Goal: Task Accomplishment & Management: Manage account settings

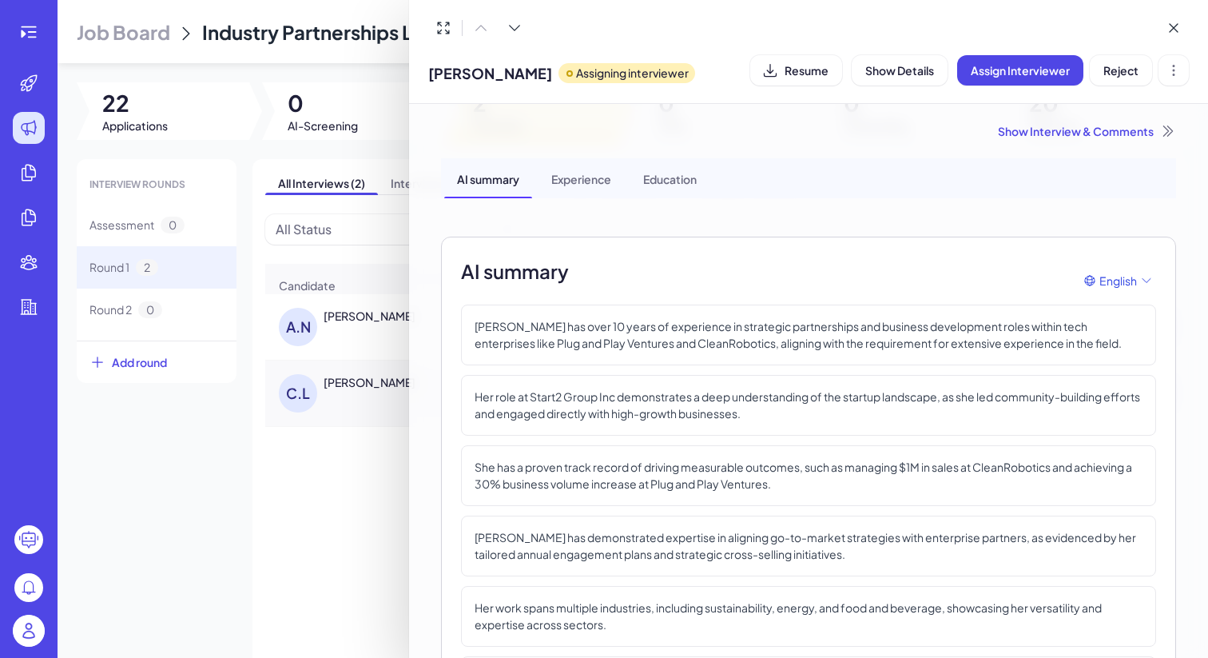
click at [181, 70] on div at bounding box center [604, 329] width 1208 height 658
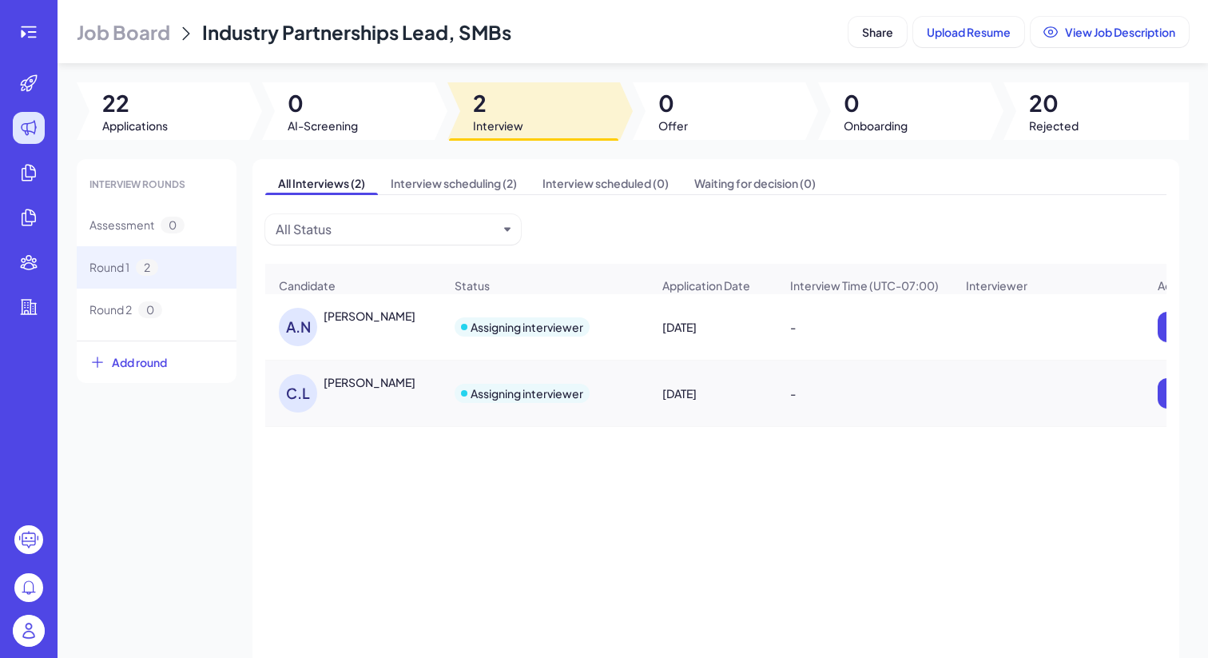
click at [30, 644] on img at bounding box center [29, 630] width 32 height 32
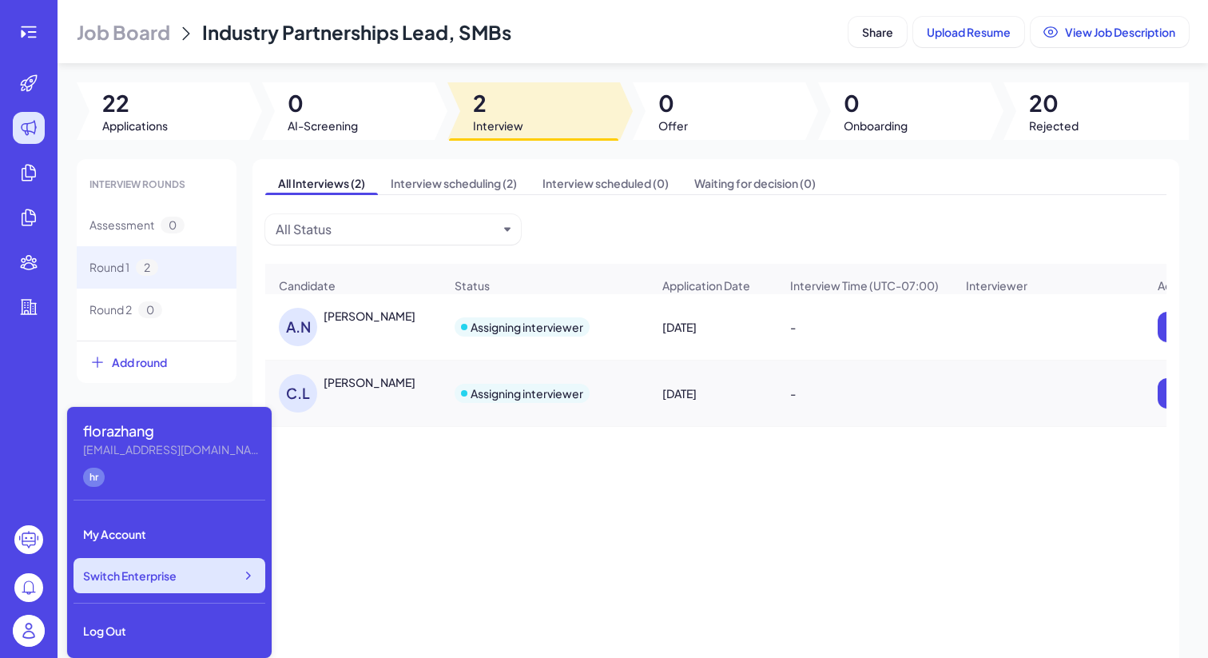
click at [136, 588] on div "Switch Enterprise" at bounding box center [170, 575] width 192 height 35
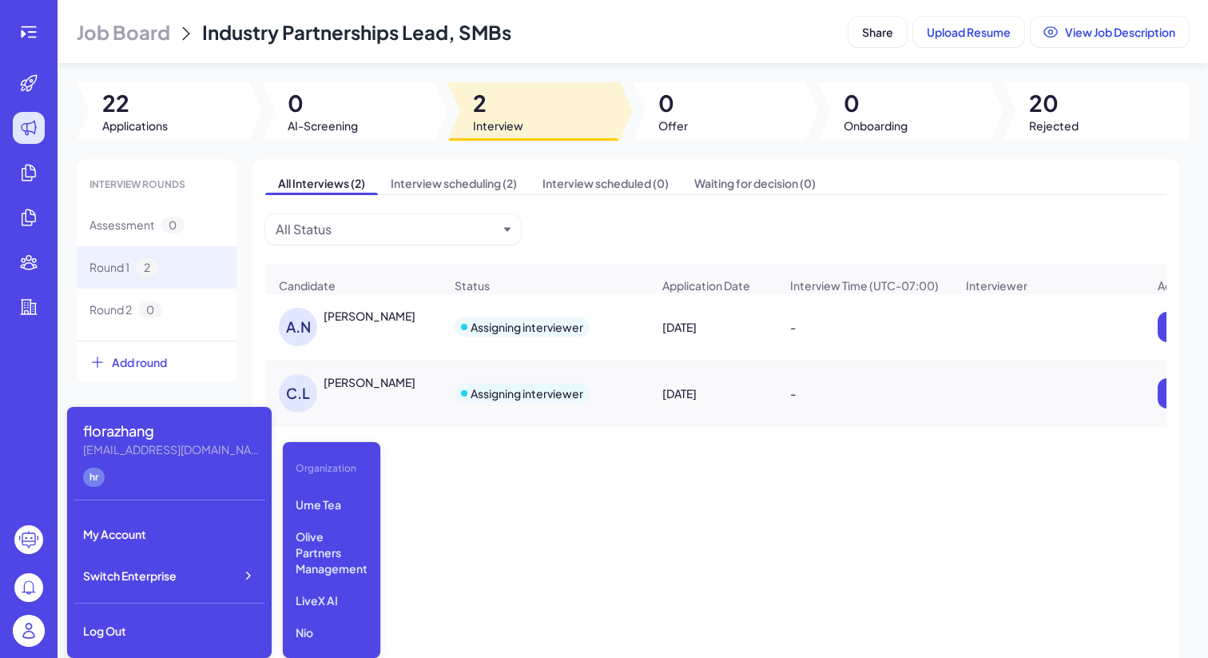
scroll to position [189, 0]
click at [328, 518] on p "Olive Partners Management" at bounding box center [331, 517] width 85 height 61
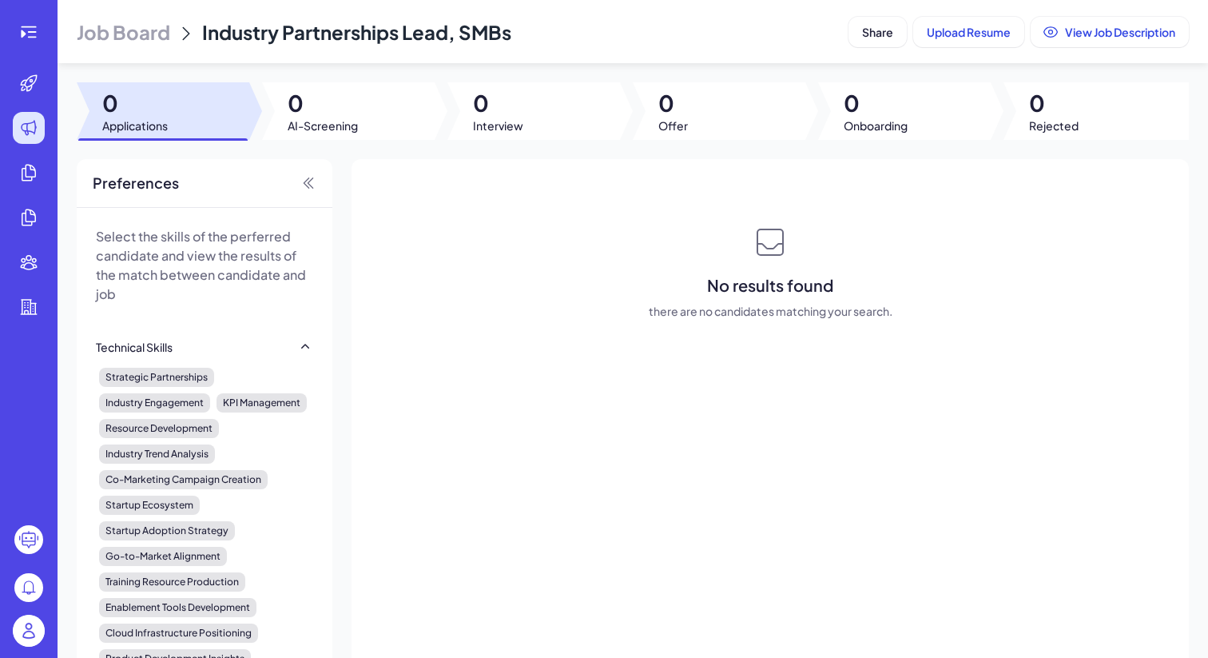
click at [137, 41] on span "Job Board" at bounding box center [123, 32] width 93 height 26
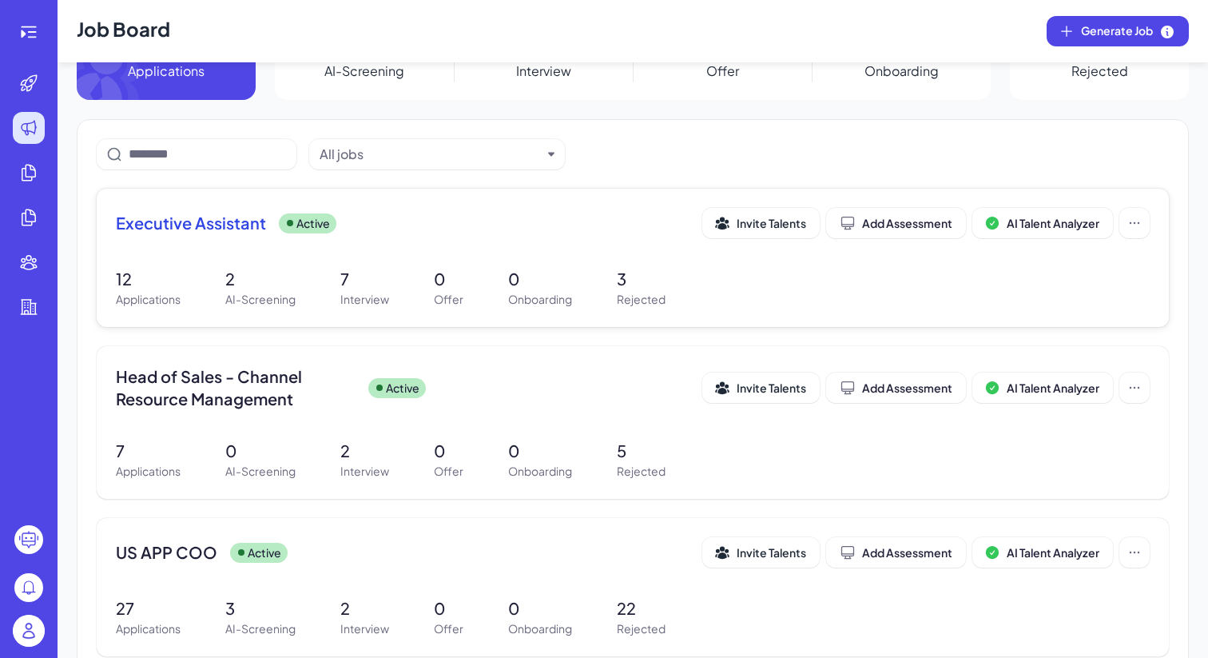
scroll to position [70, 0]
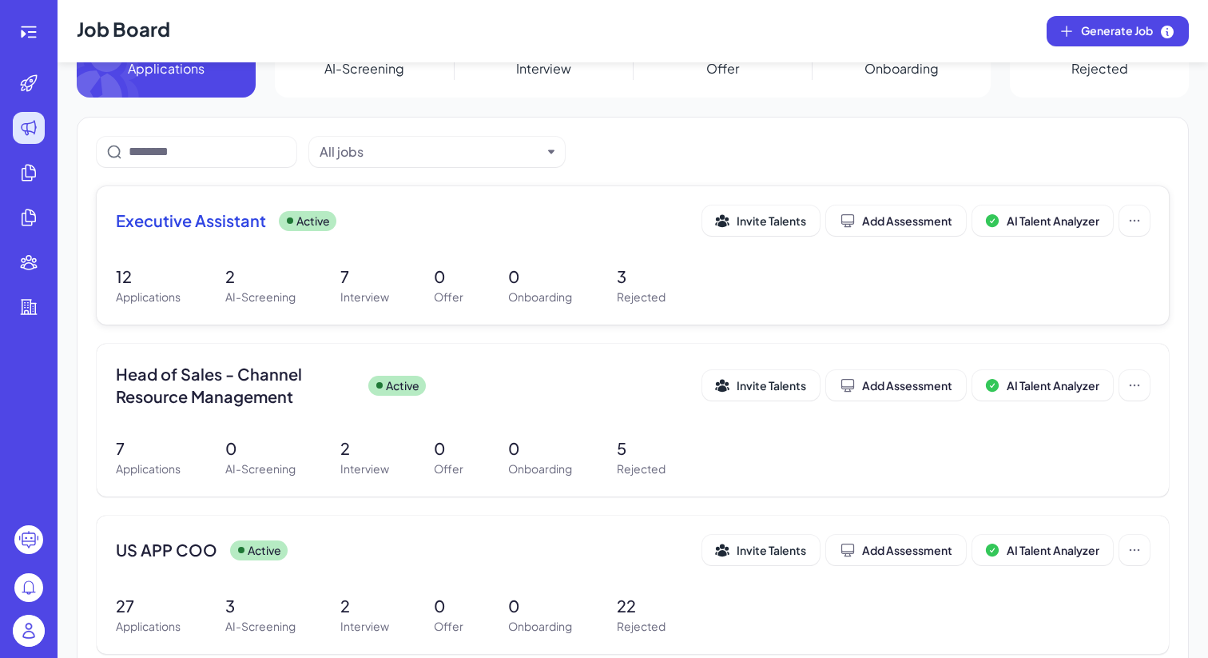
click at [347, 273] on p "7" at bounding box center [364, 276] width 49 height 24
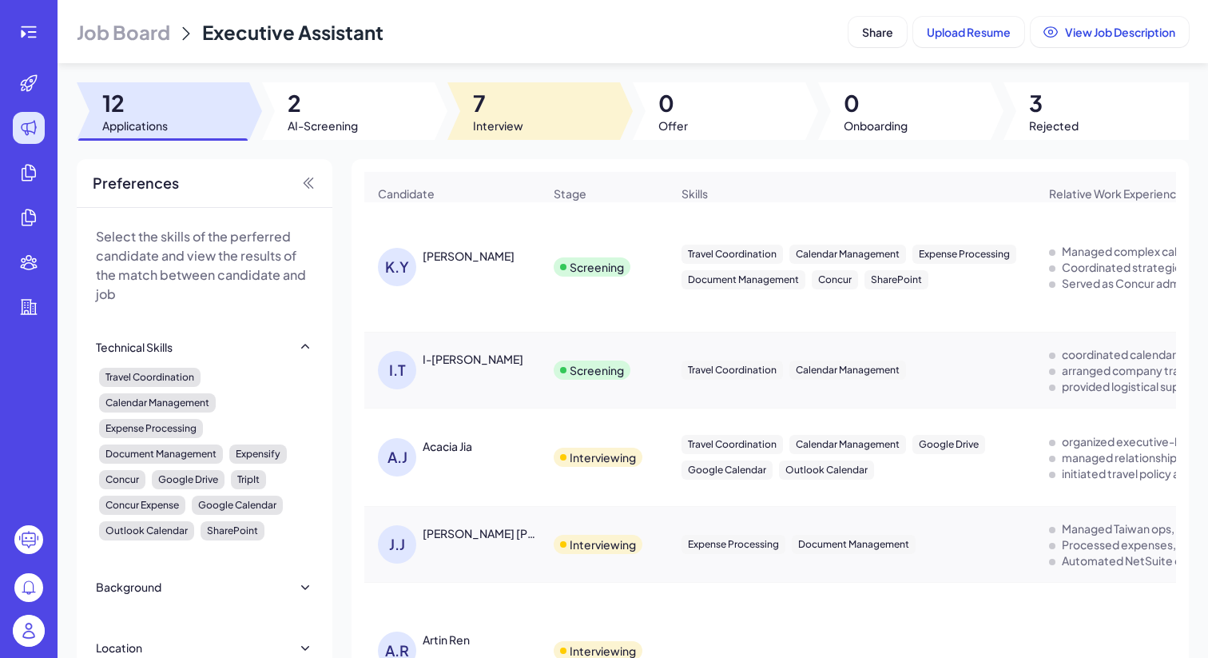
click at [568, 93] on div at bounding box center [533, 111] width 173 height 58
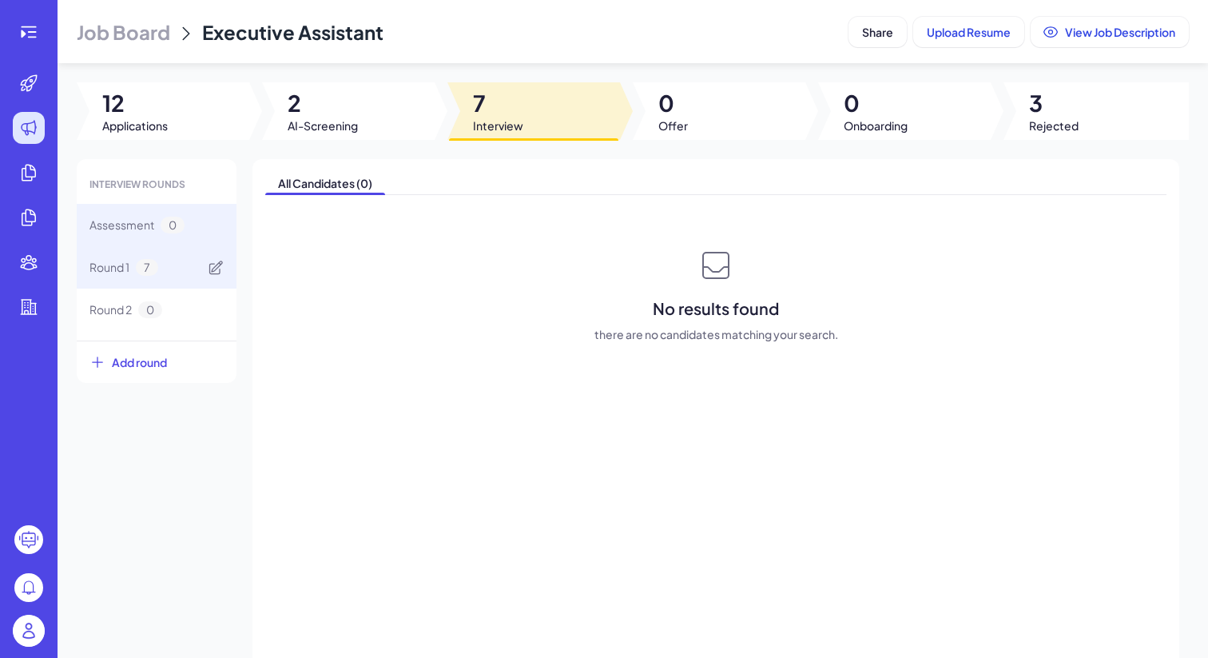
click at [162, 258] on div "Round 1 7" at bounding box center [157, 267] width 160 height 42
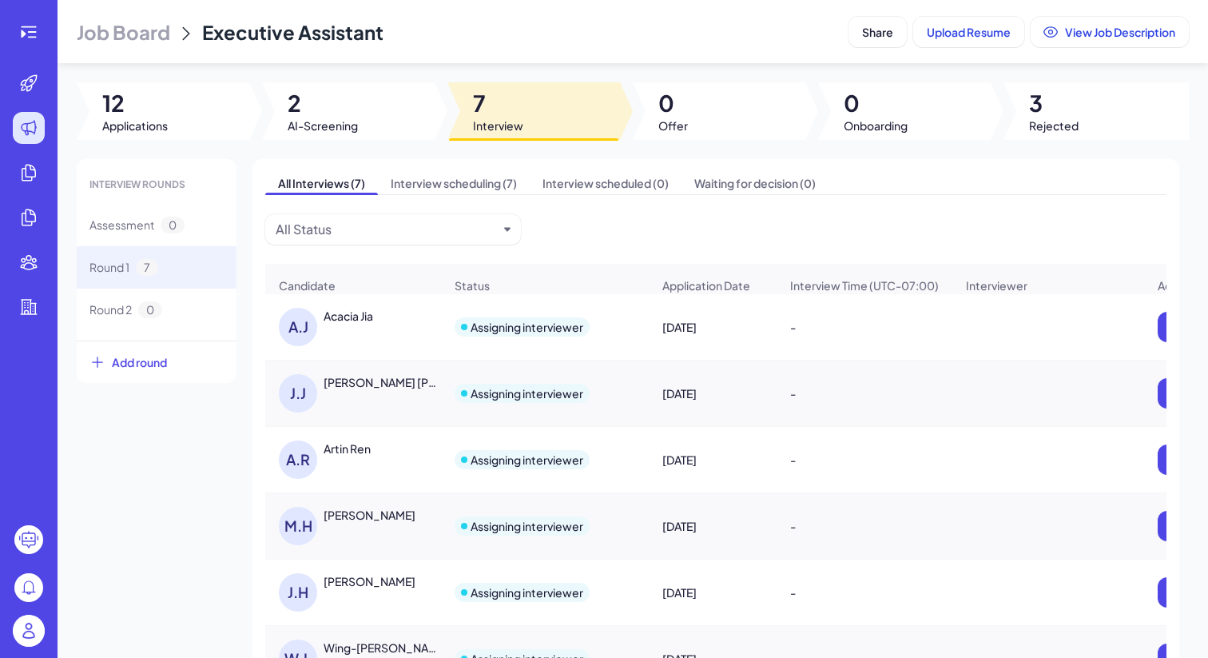
click at [370, 324] on div "Acacia Jia" at bounding box center [349, 316] width 50 height 16
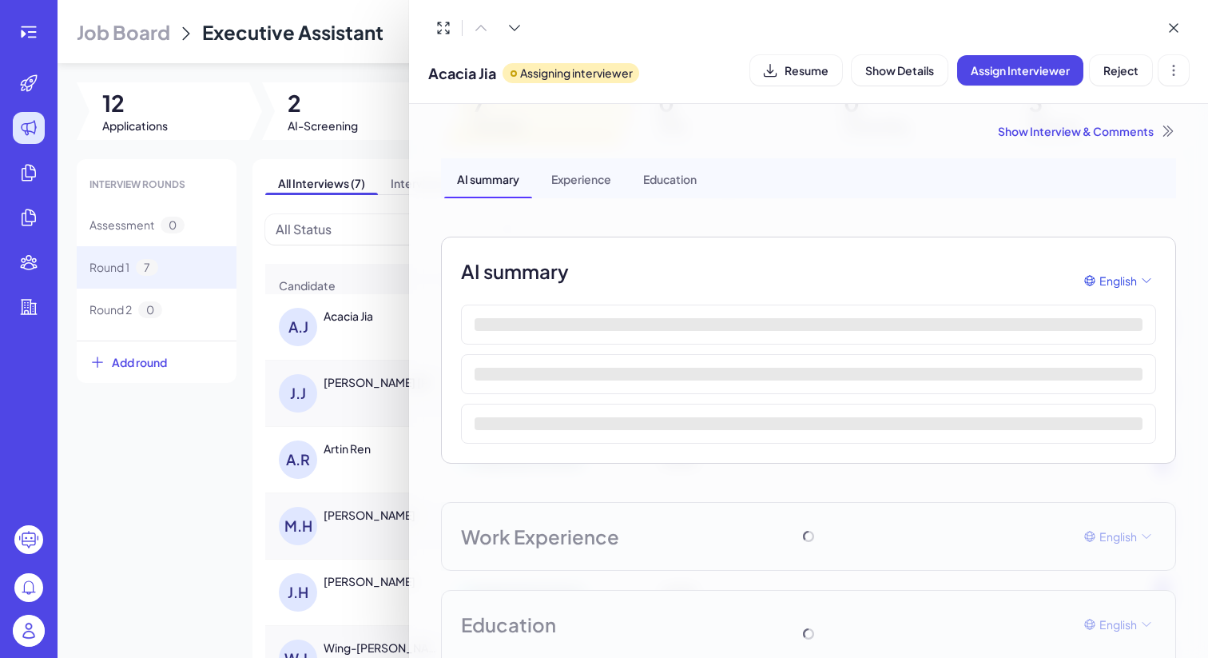
click at [1082, 140] on div "Show Interview & Comments AI summary Experience Education AI summary English Wo…" at bounding box center [808, 400] width 773 height 593
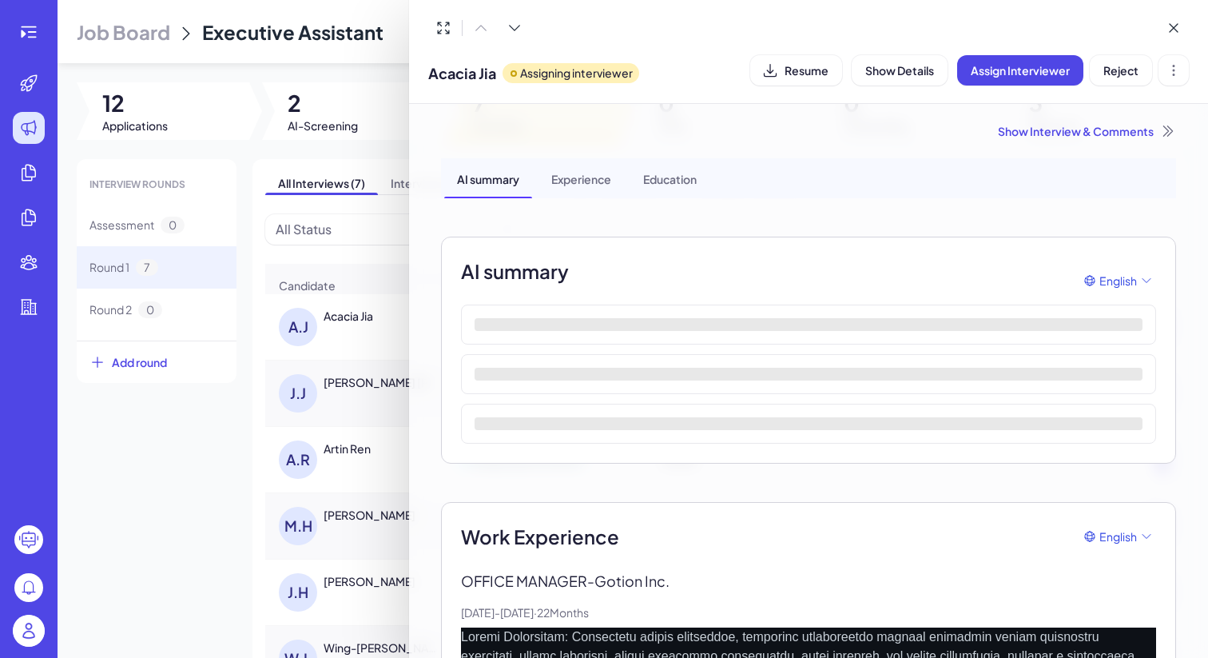
click at [1082, 128] on div "Show Interview & Comments" at bounding box center [808, 131] width 735 height 16
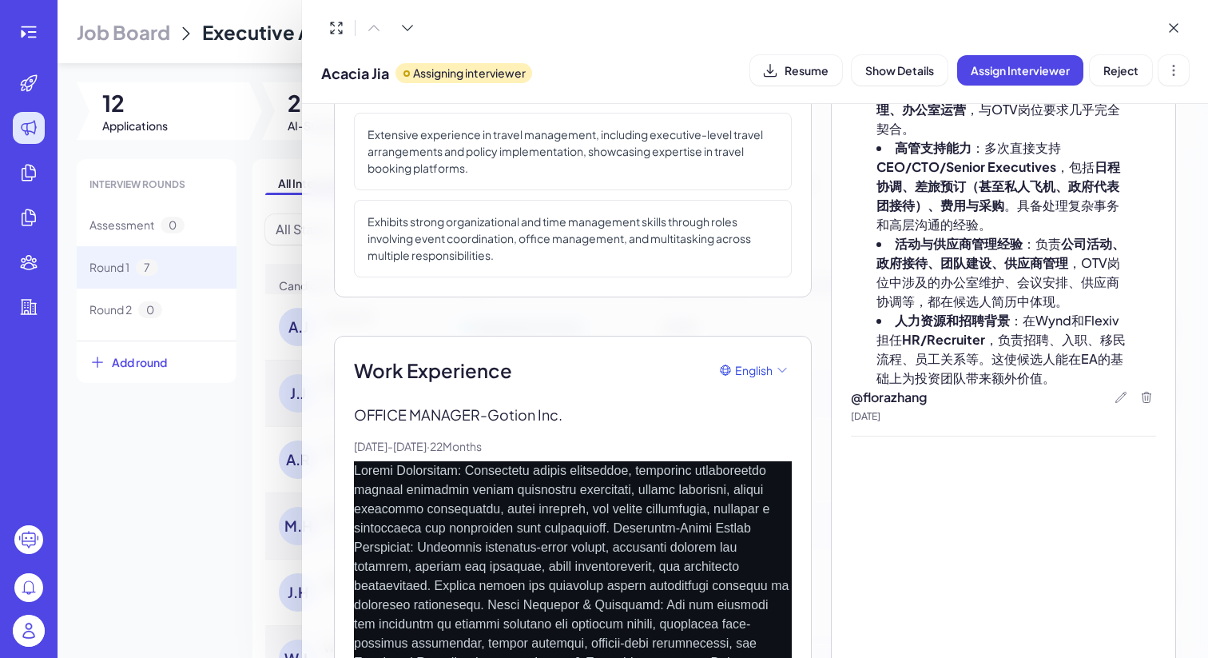
scroll to position [420, 0]
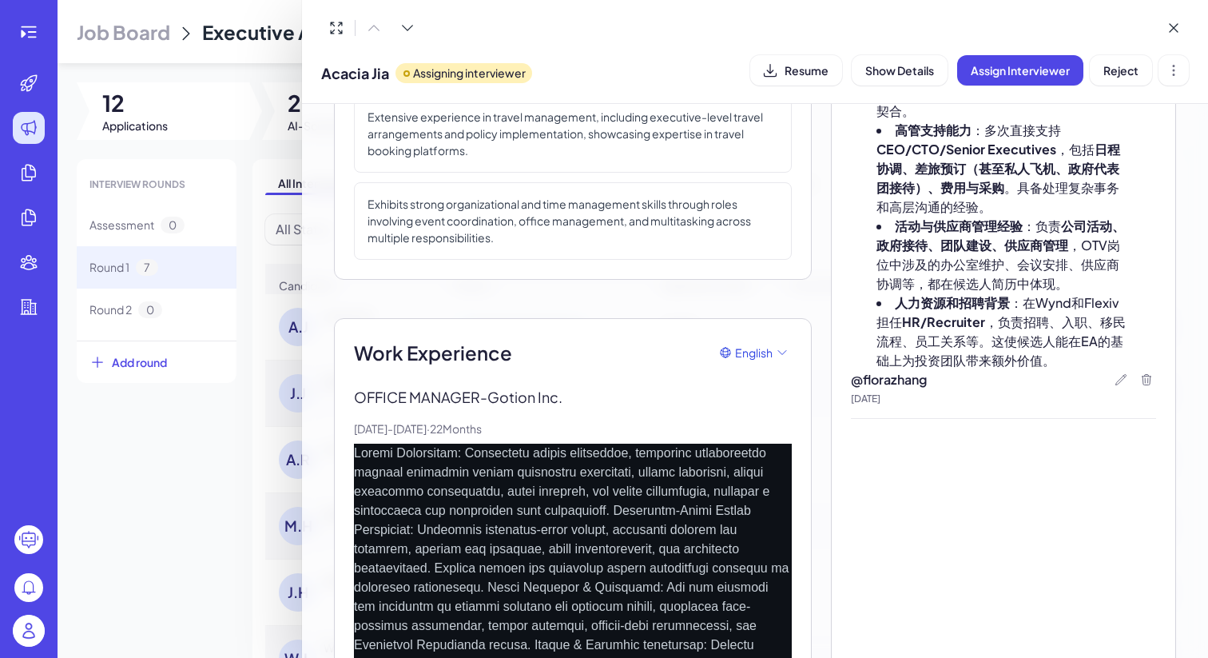
click at [264, 451] on div at bounding box center [604, 329] width 1208 height 658
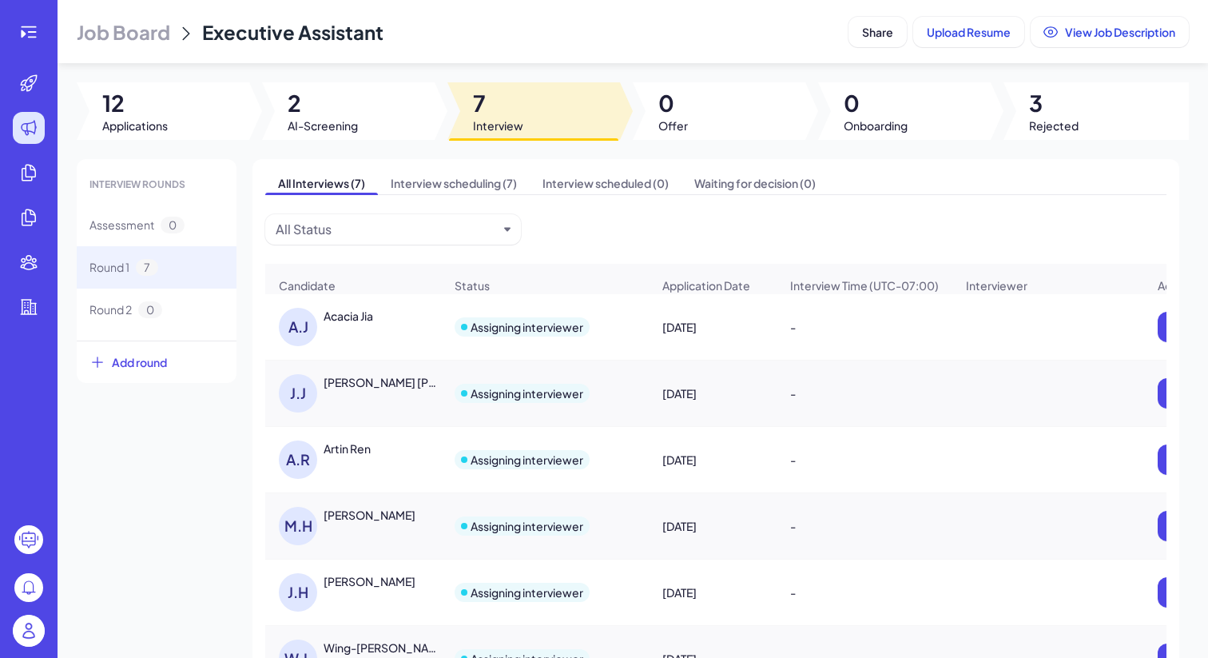
click at [337, 400] on div "[PERSON_NAME] [PERSON_NAME]" at bounding box center [361, 393] width 165 height 38
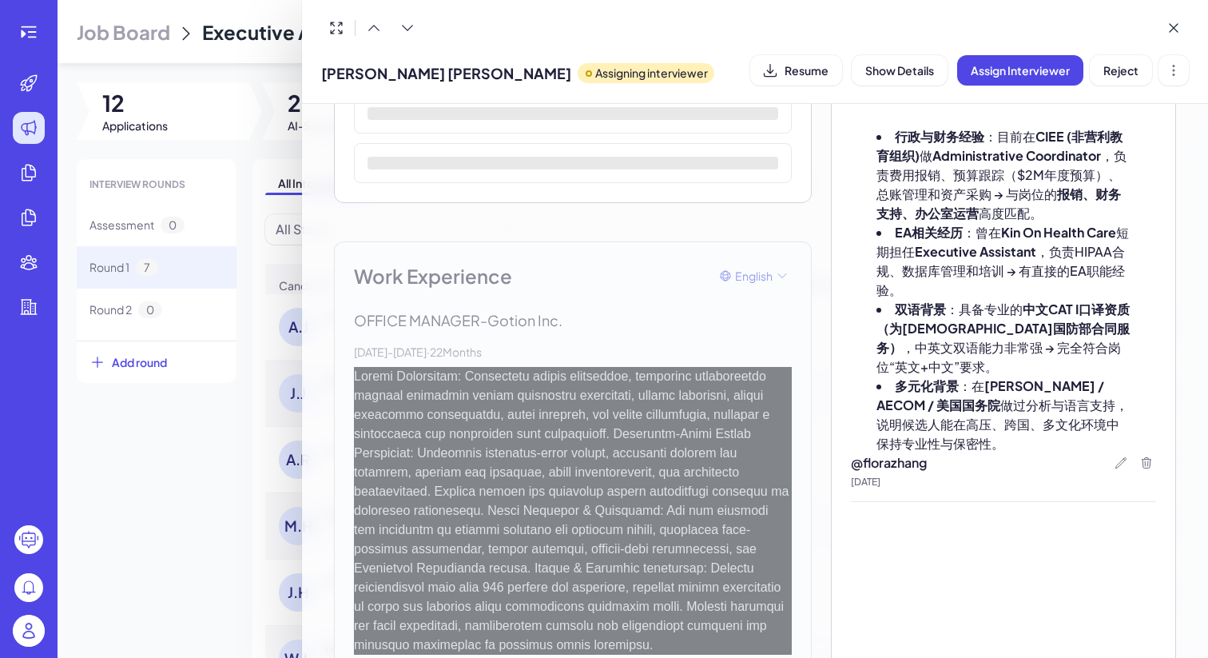
scroll to position [267, 0]
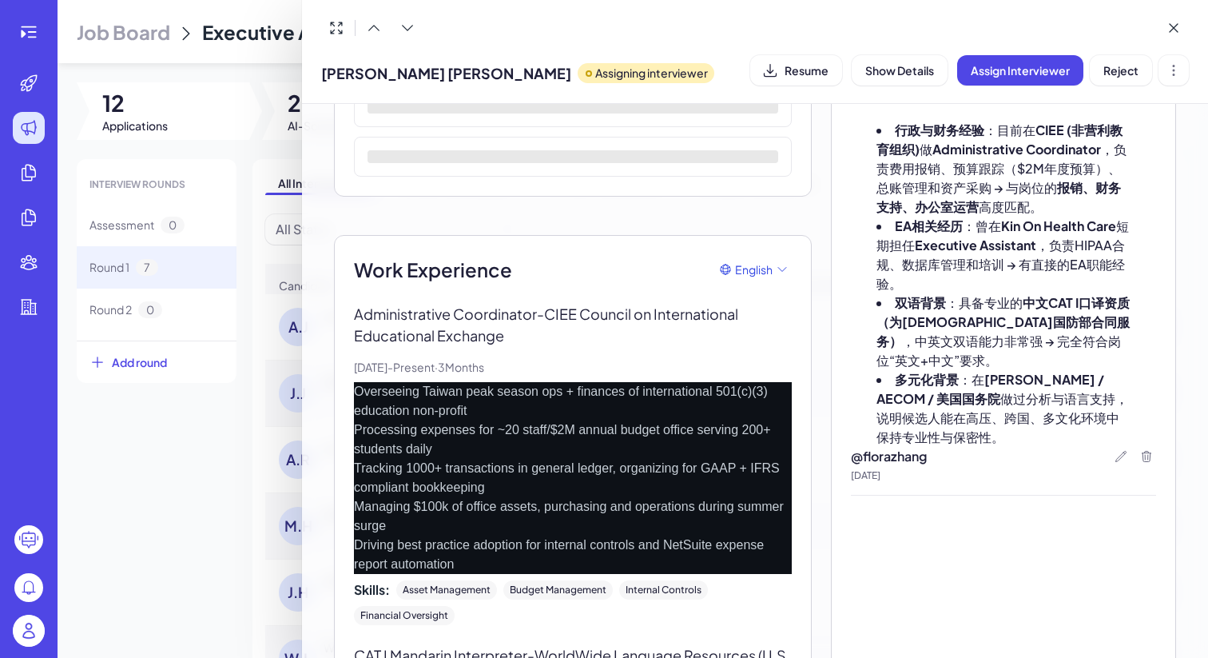
click at [242, 519] on div at bounding box center [604, 329] width 1208 height 658
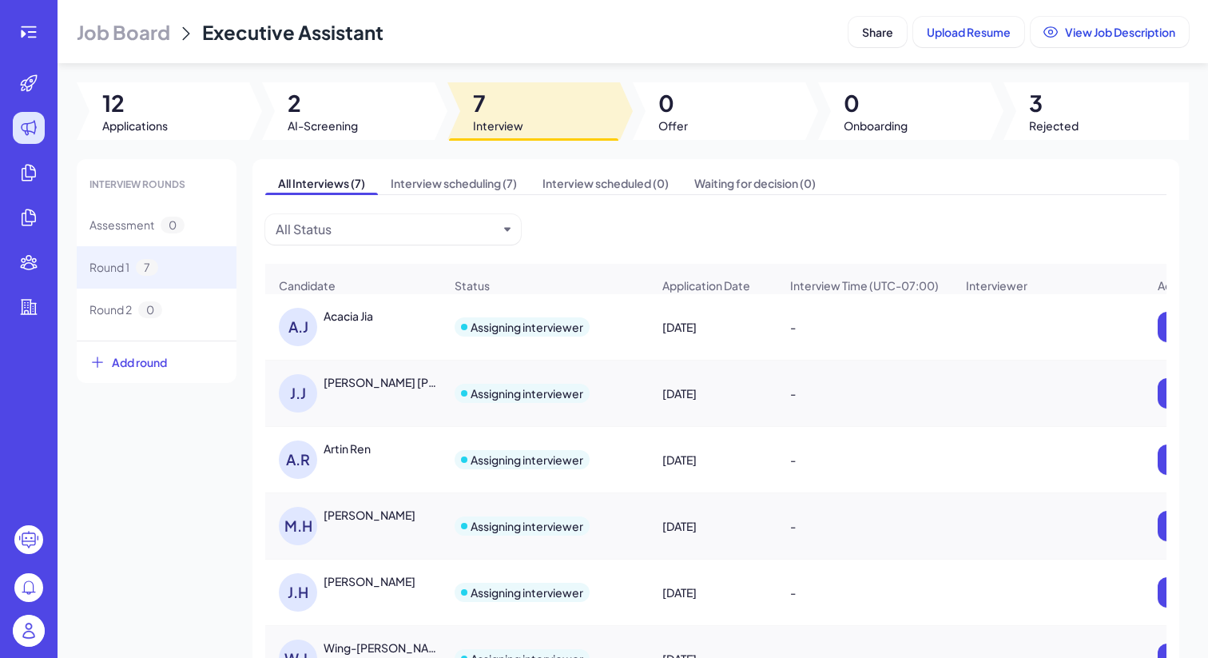
click at [356, 523] on div "[PERSON_NAME]" at bounding box center [370, 515] width 92 height 16
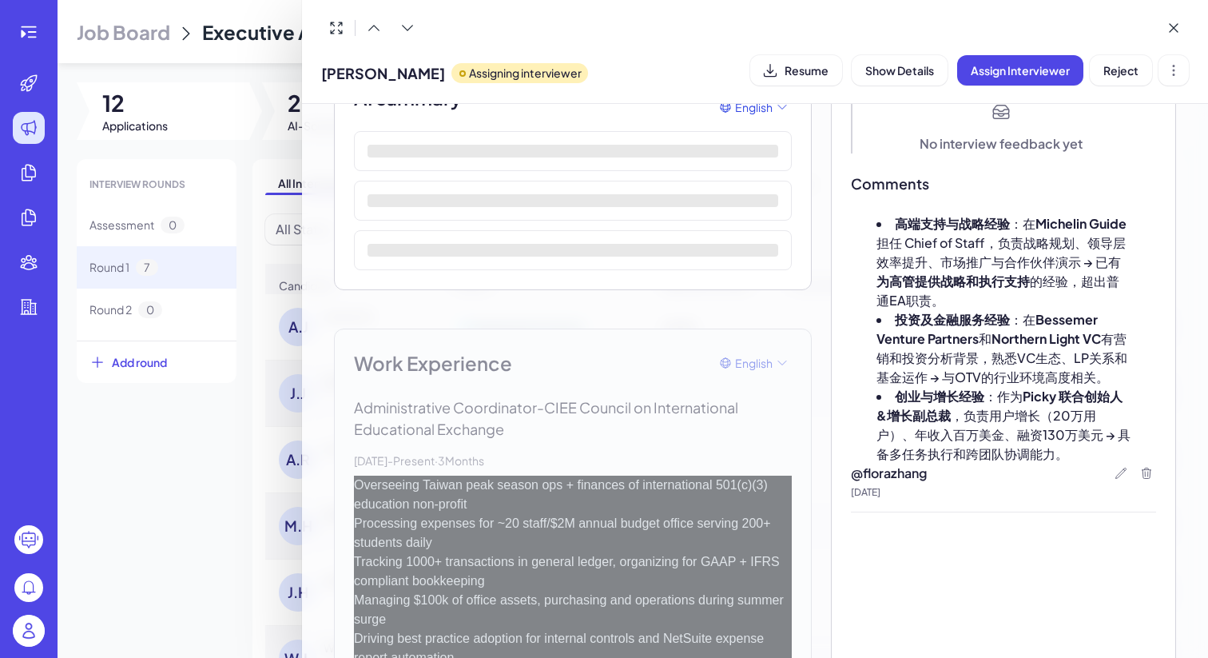
scroll to position [174, 0]
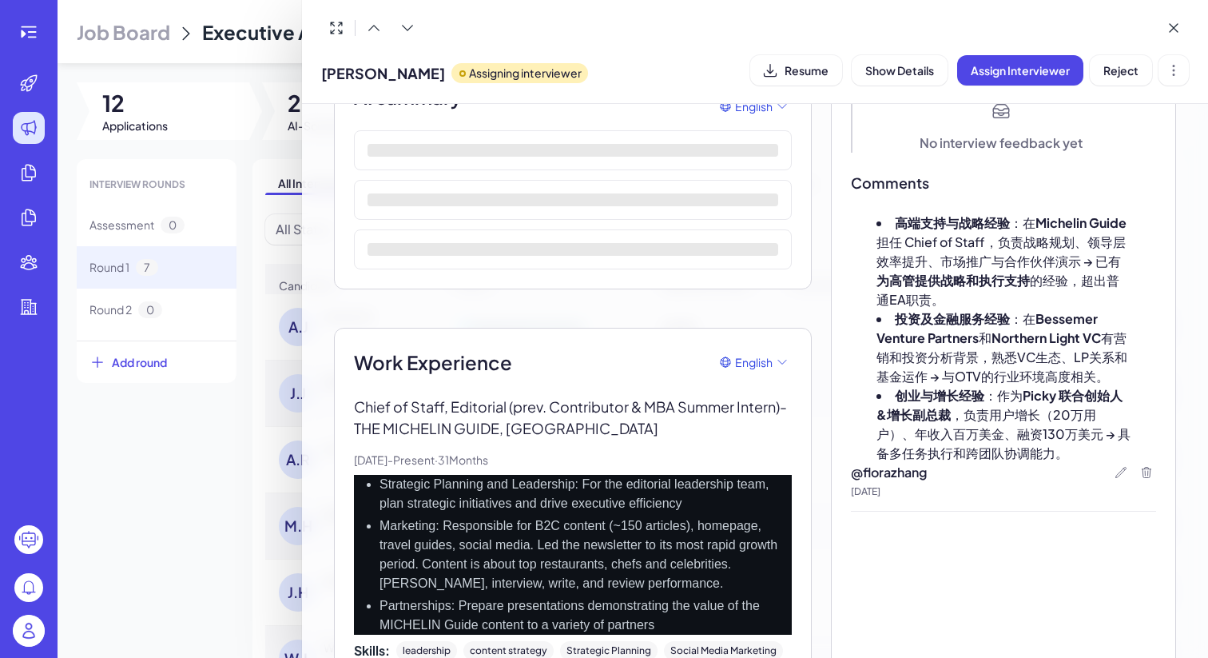
click at [221, 467] on div at bounding box center [604, 329] width 1208 height 658
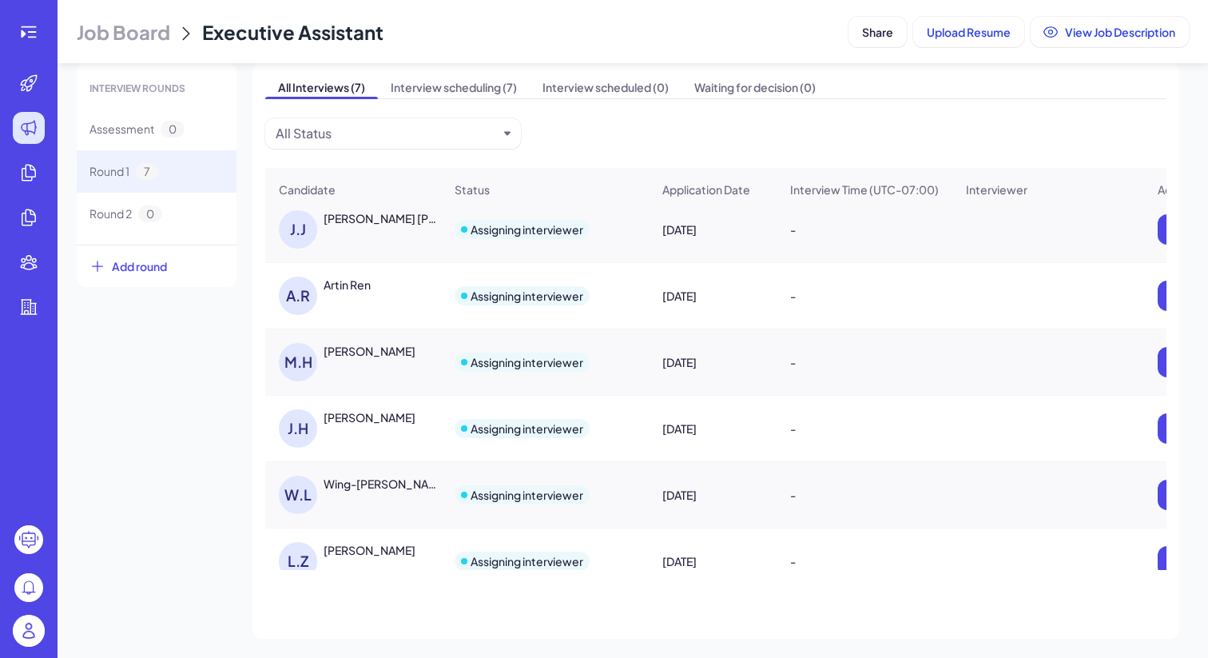
scroll to position [101, 0]
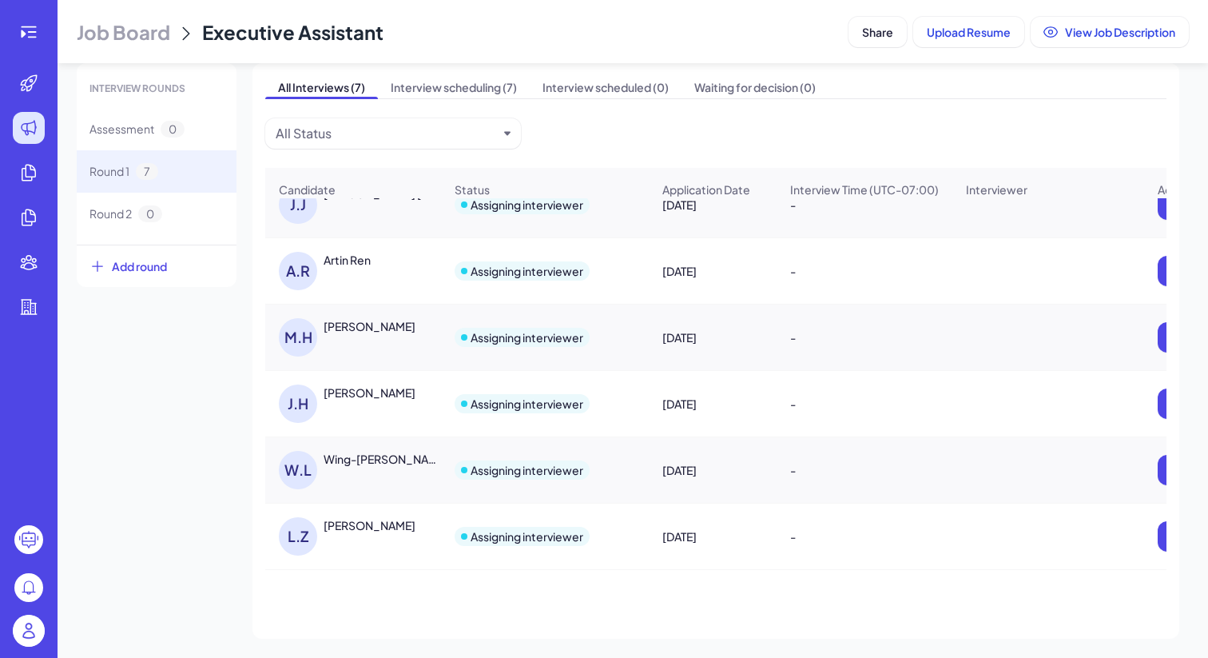
click at [362, 530] on div "[PERSON_NAME]" at bounding box center [370, 525] width 92 height 16
